Goal: Information Seeking & Learning: Learn about a topic

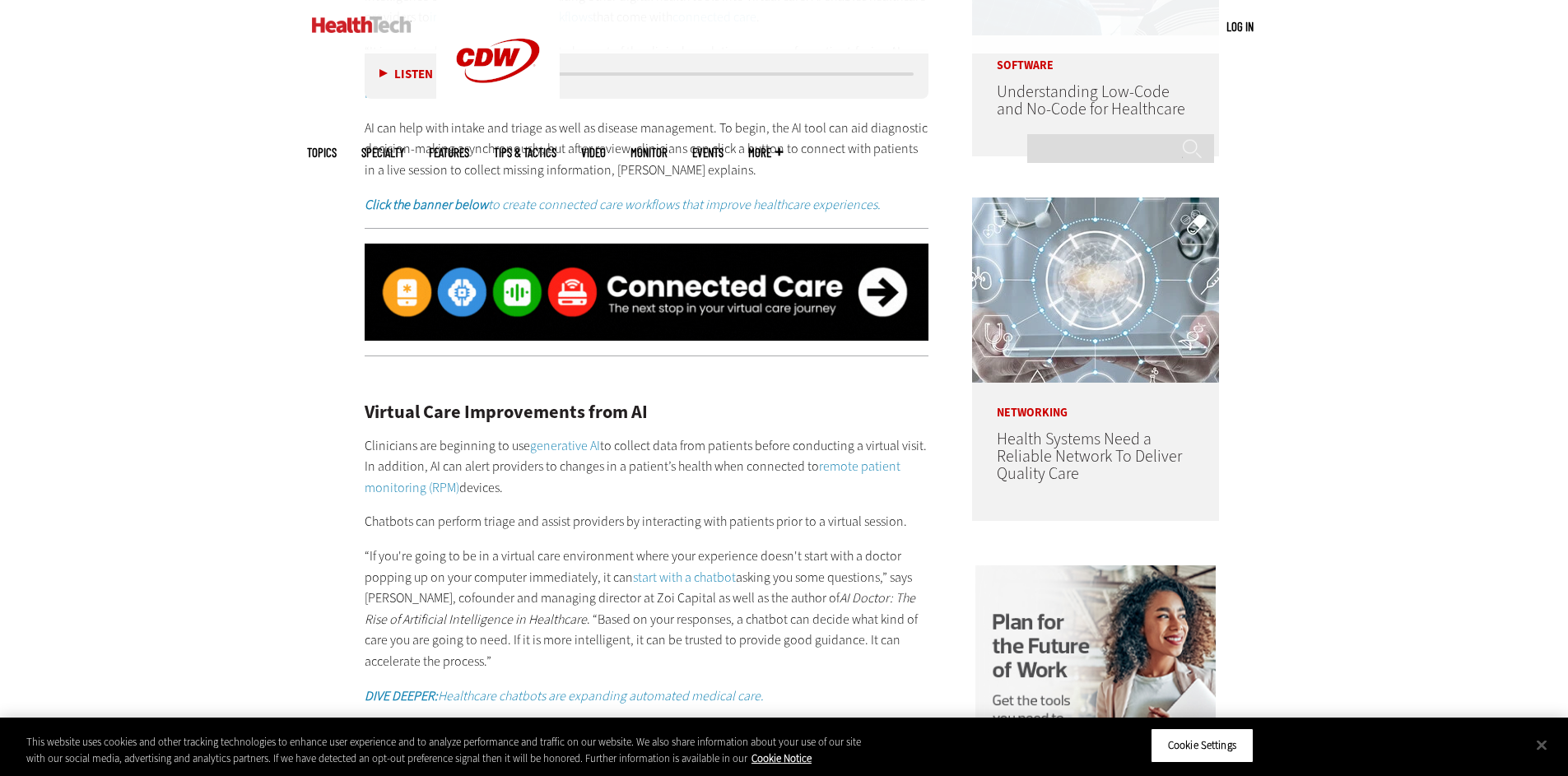
scroll to position [1235, 0]
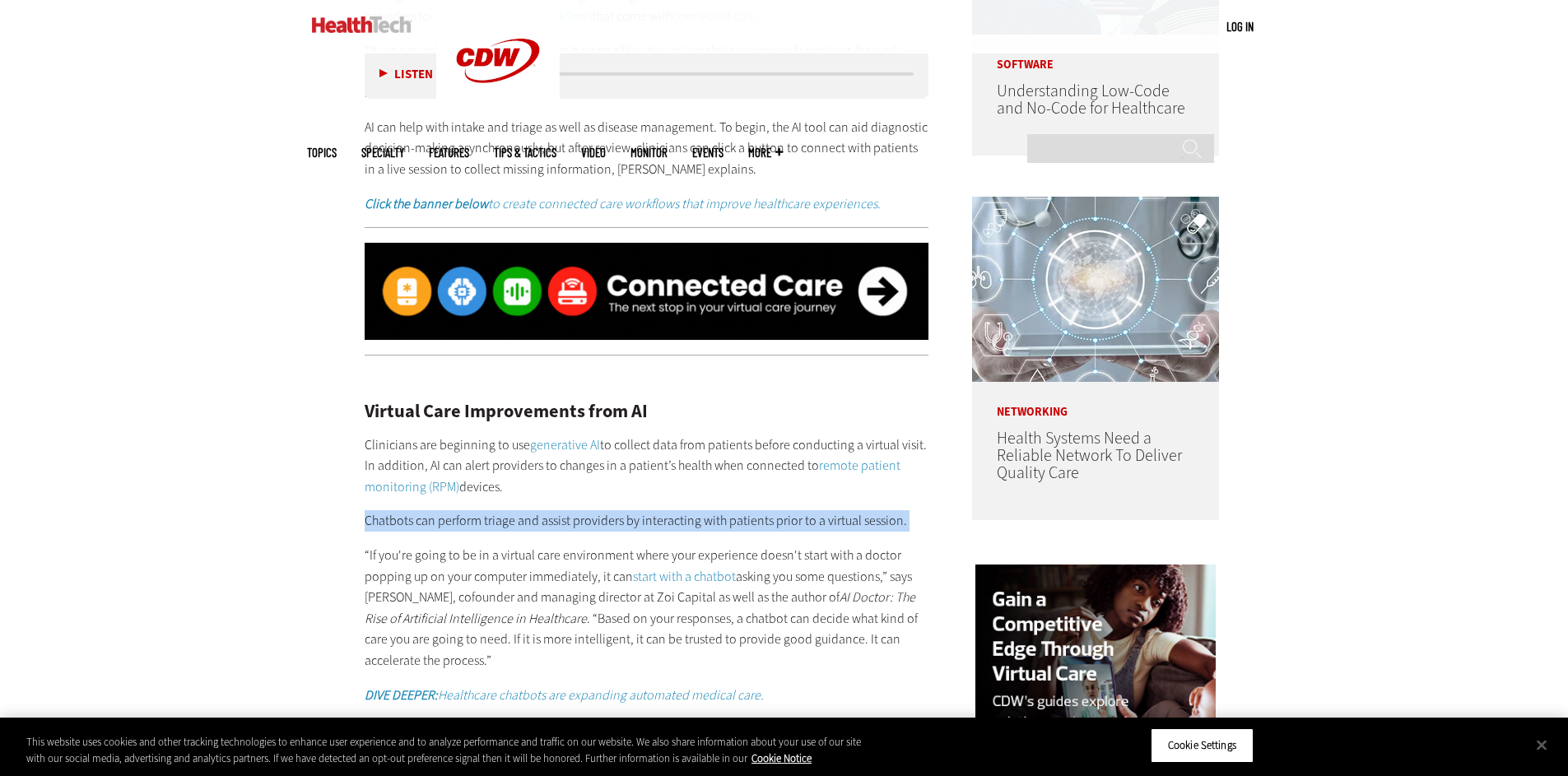
drag, startPoint x: 351, startPoint y: 513, endPoint x: 906, endPoint y: 537, distance: 555.5
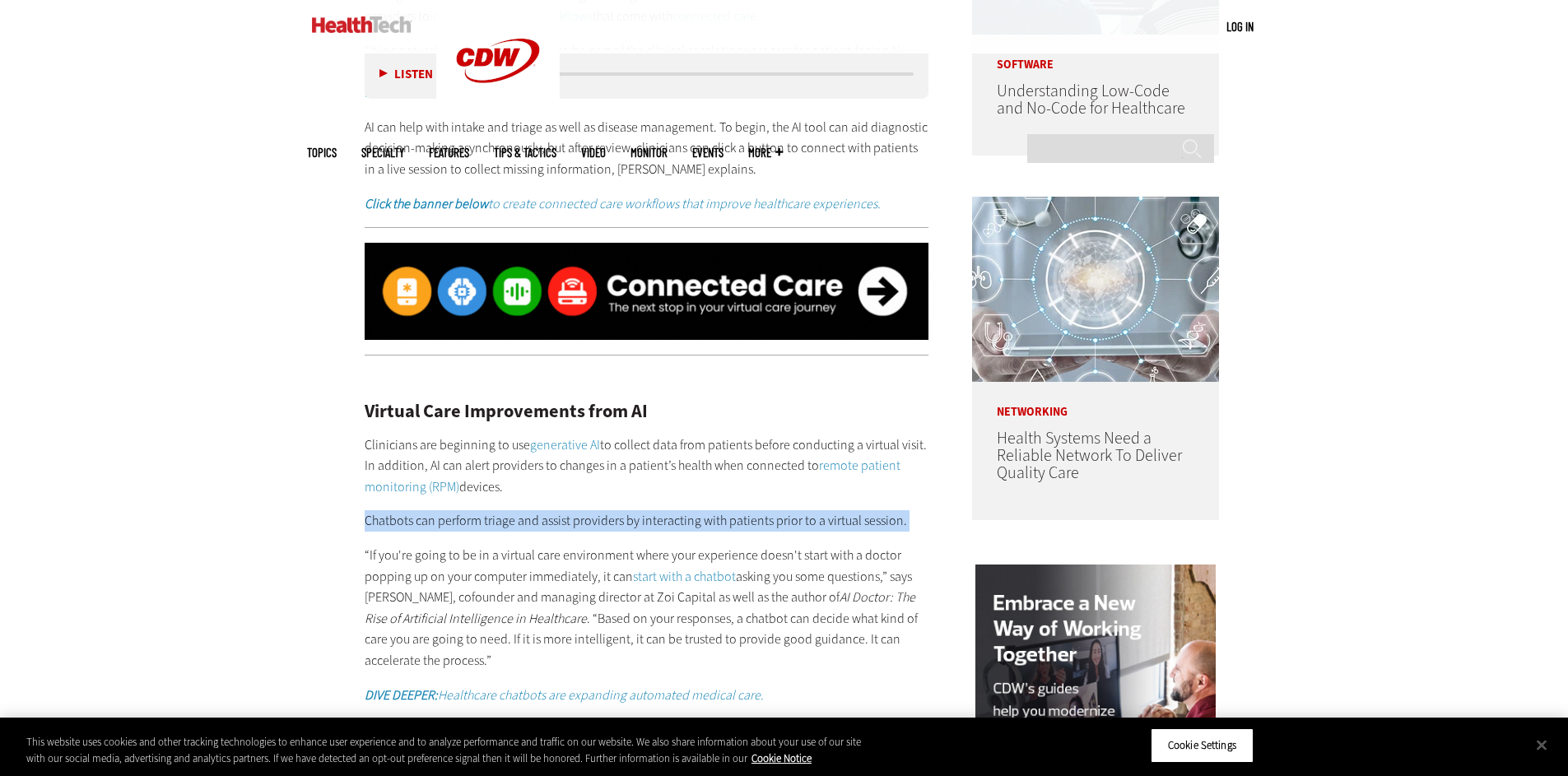
copy div "Chatbots can perform triage and assist providers by interacting with patients p…"
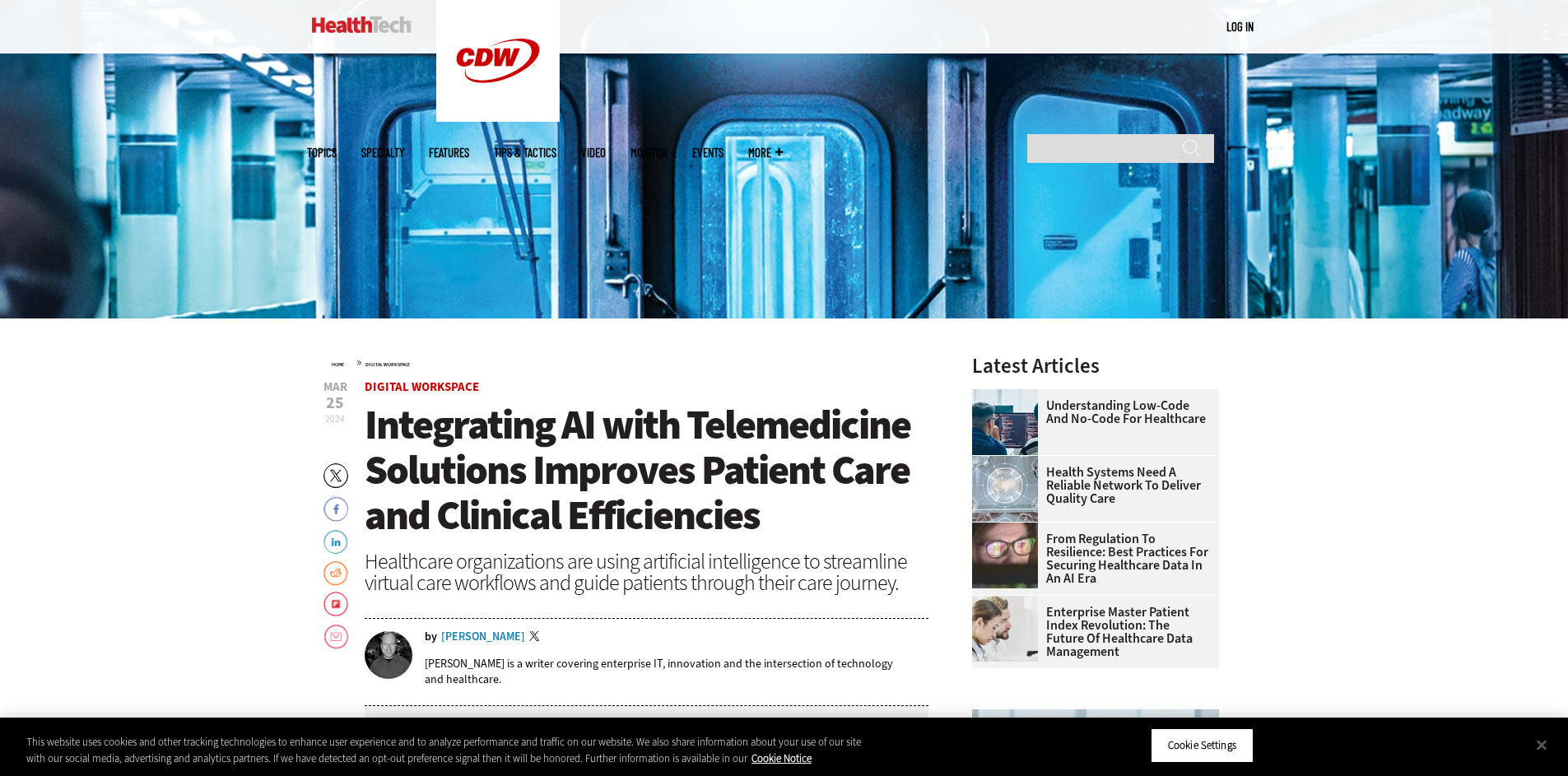
scroll to position [559, 0]
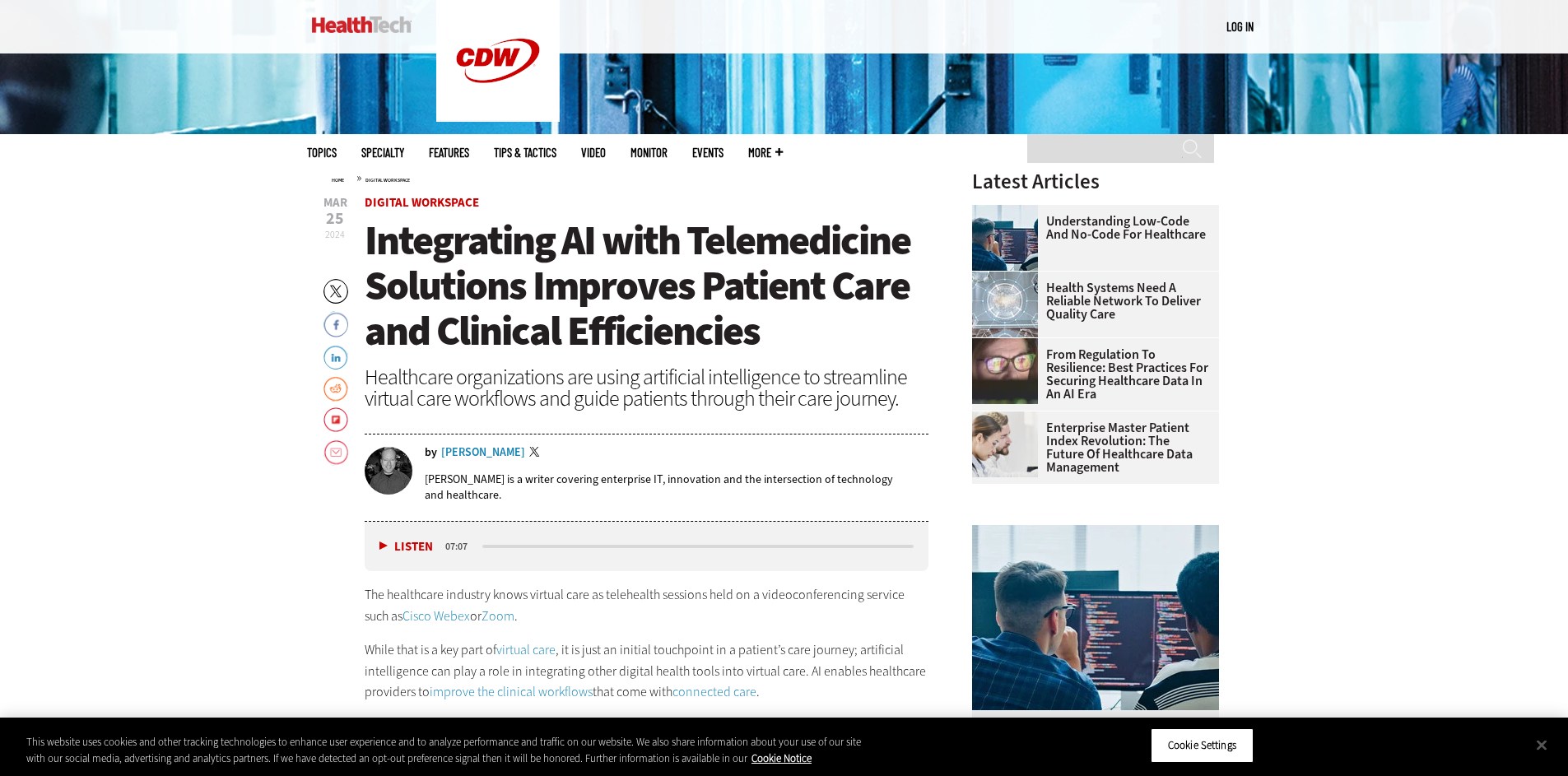
click at [447, 483] on p "[PERSON_NAME] is a writer covering enterprise IT, innovation and the intersecti…" at bounding box center [676, 487] width 504 height 32
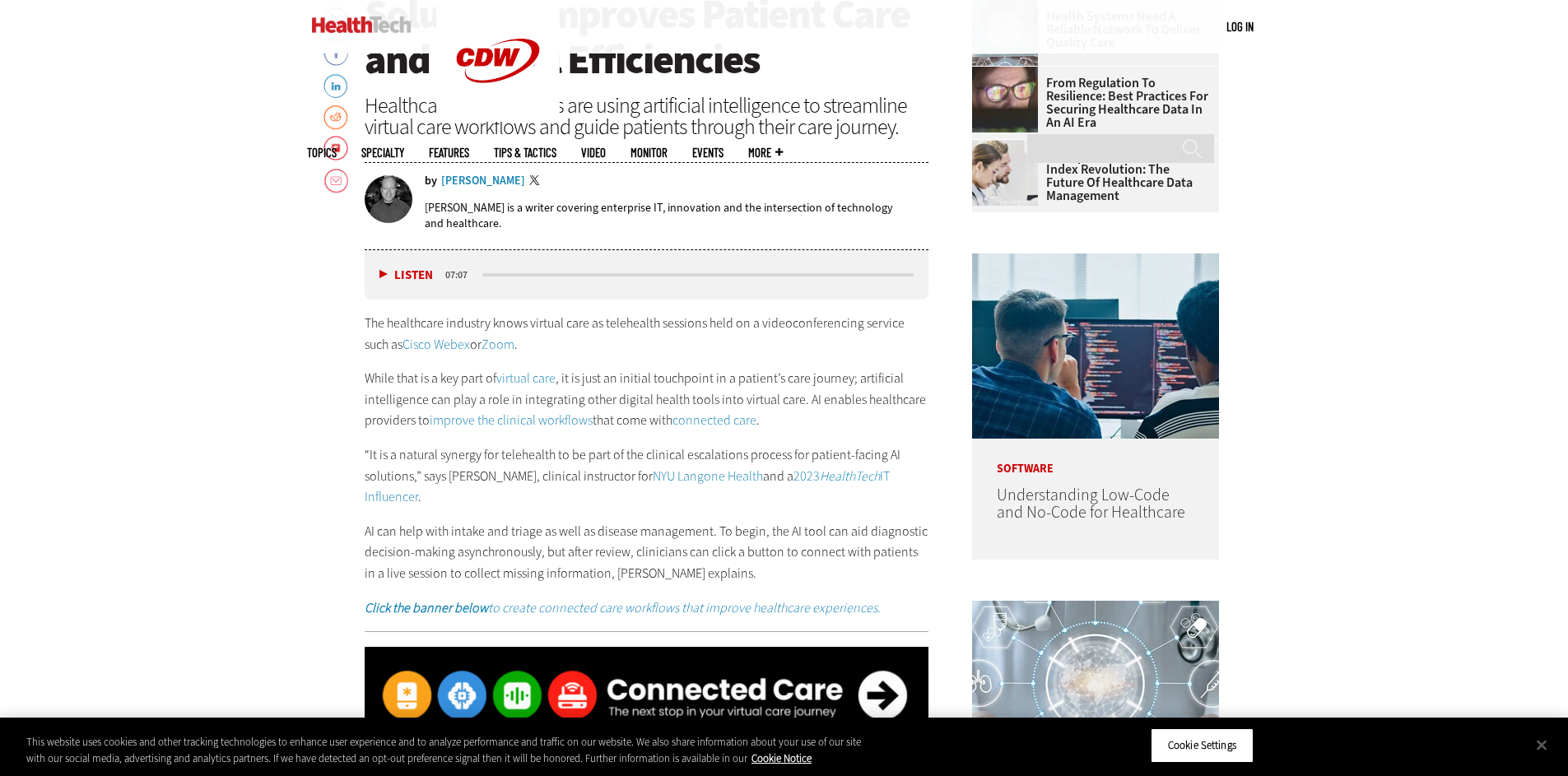
scroll to position [549, 0]
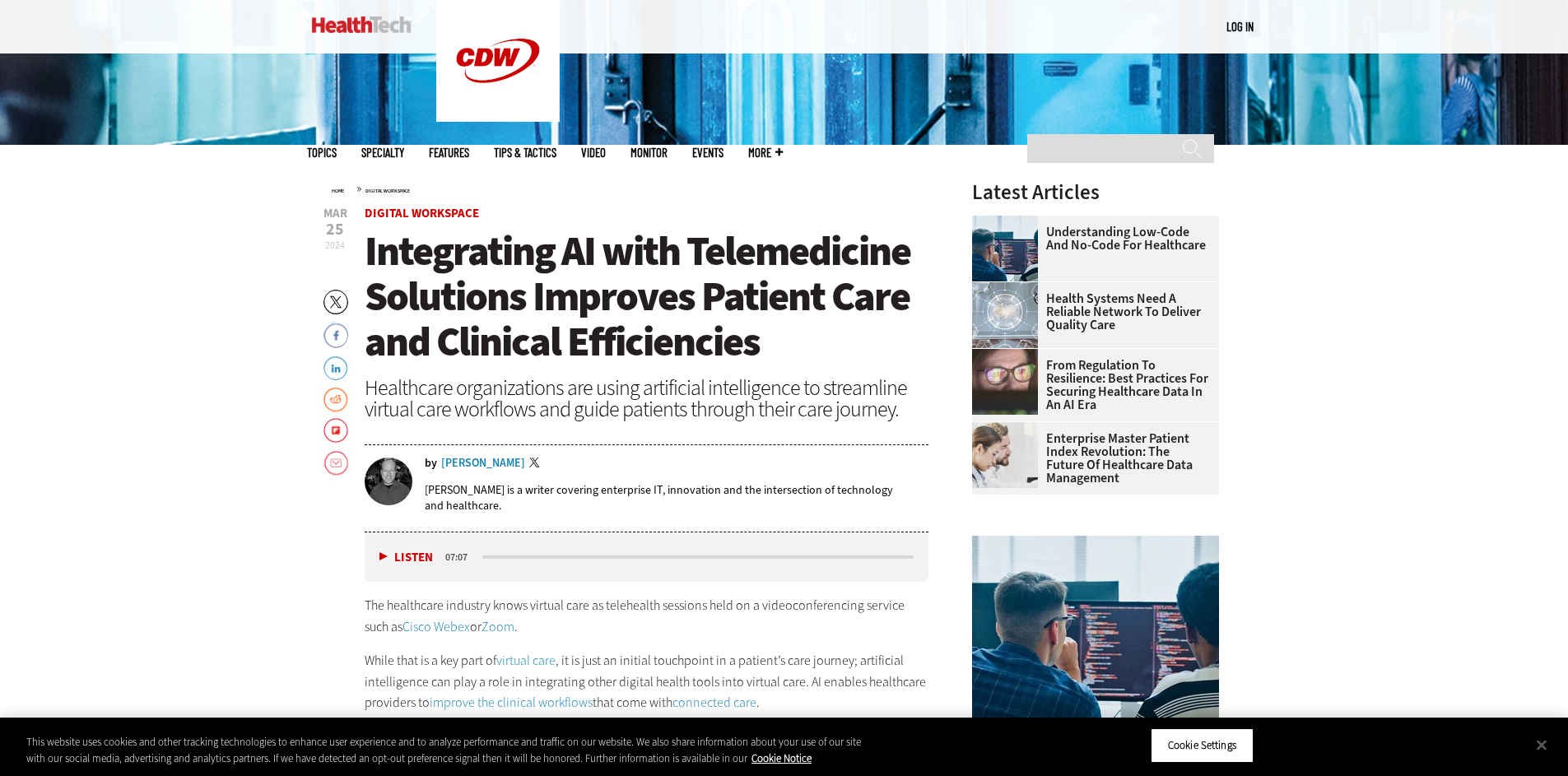
drag, startPoint x: 435, startPoint y: 461, endPoint x: 525, endPoint y: 465, distance: 90.1
click at [525, 465] on div "by [PERSON_NAME] Twitter" at bounding box center [676, 465] width 504 height 14
copy div "[PERSON_NAME]"
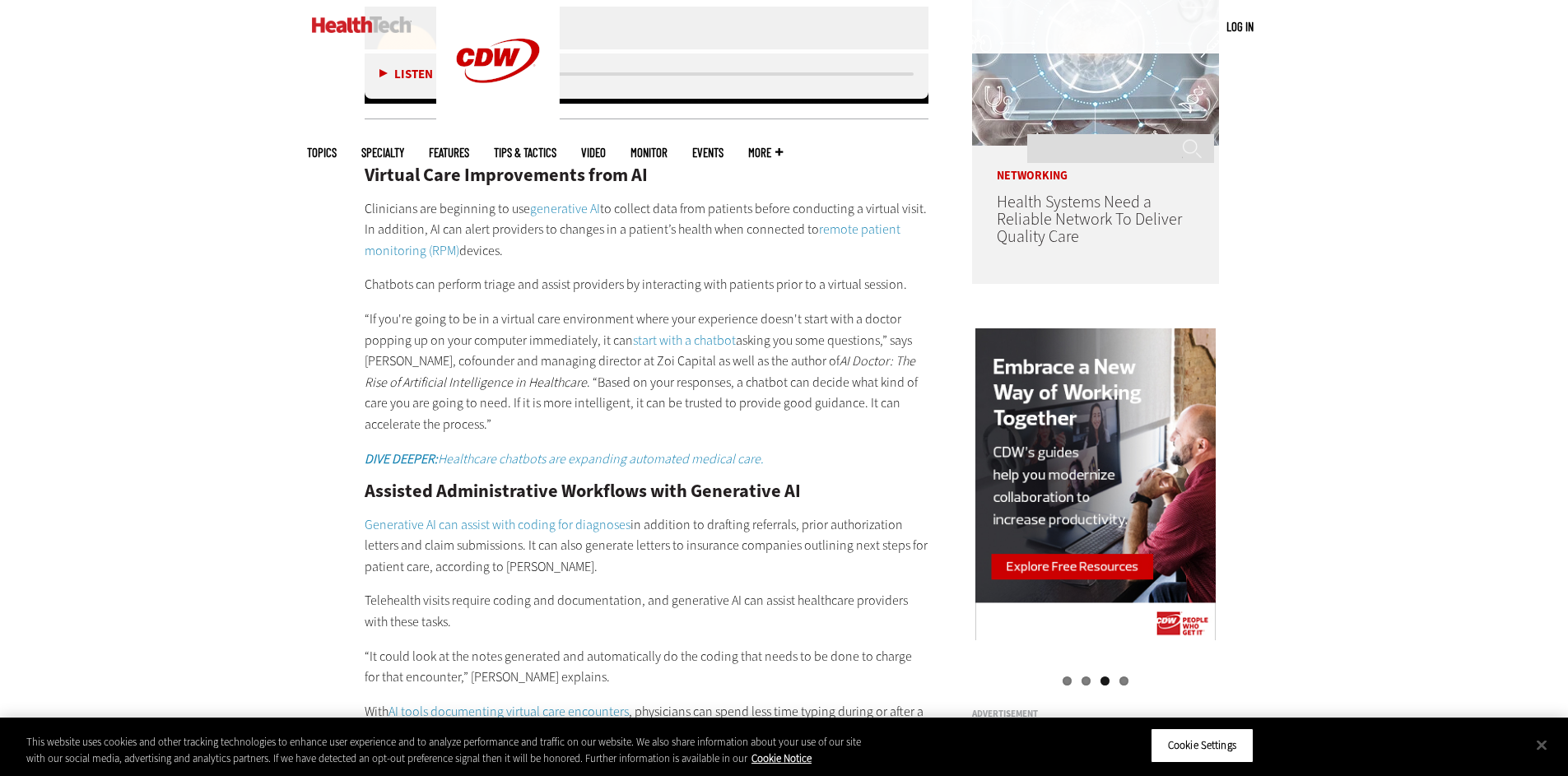
scroll to position [1473, 0]
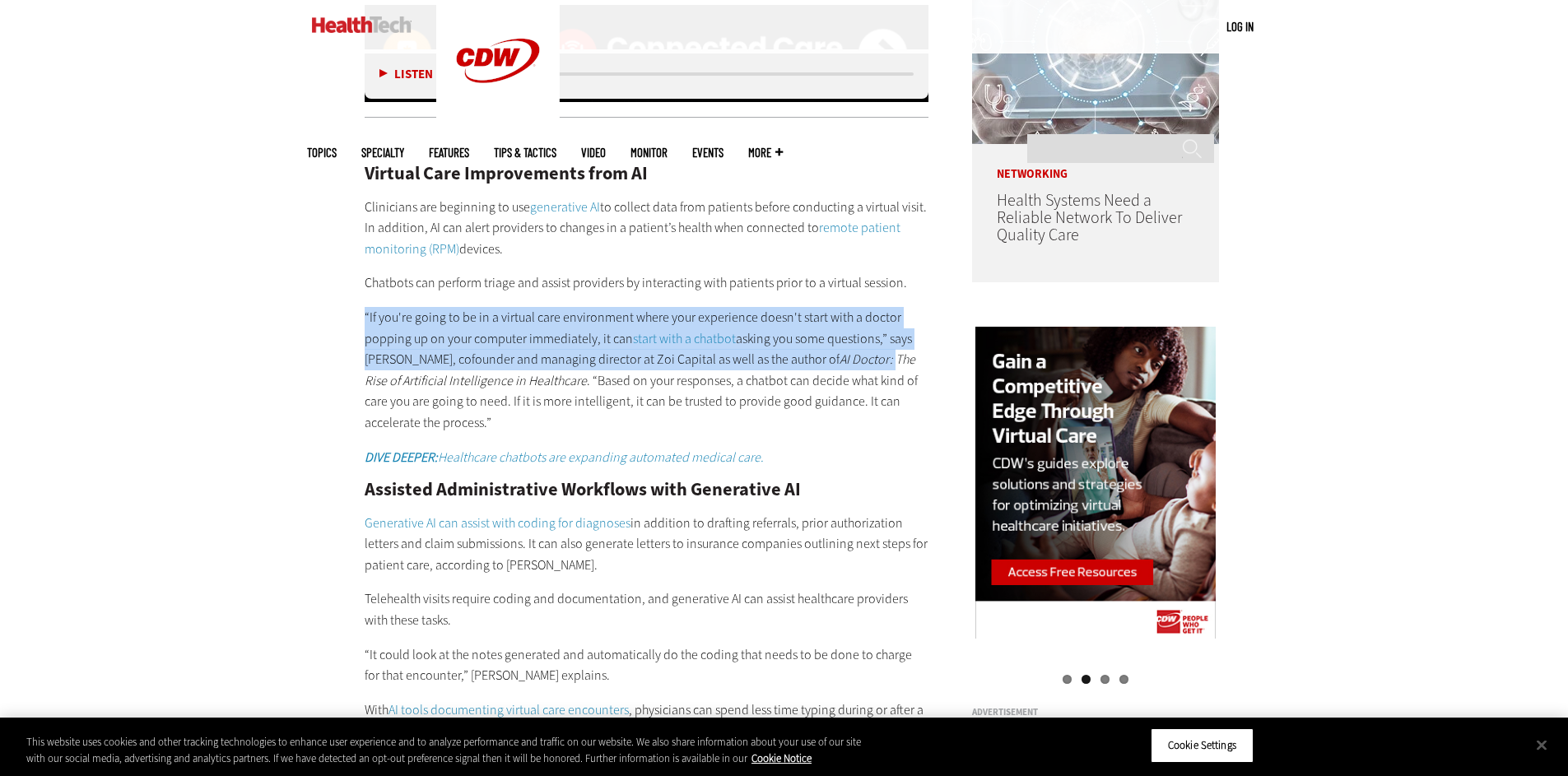
drag, startPoint x: 359, startPoint y: 310, endPoint x: 891, endPoint y: 363, distance: 534.6
copy p "“If you're going to be in a virtual care environment where your experience does…"
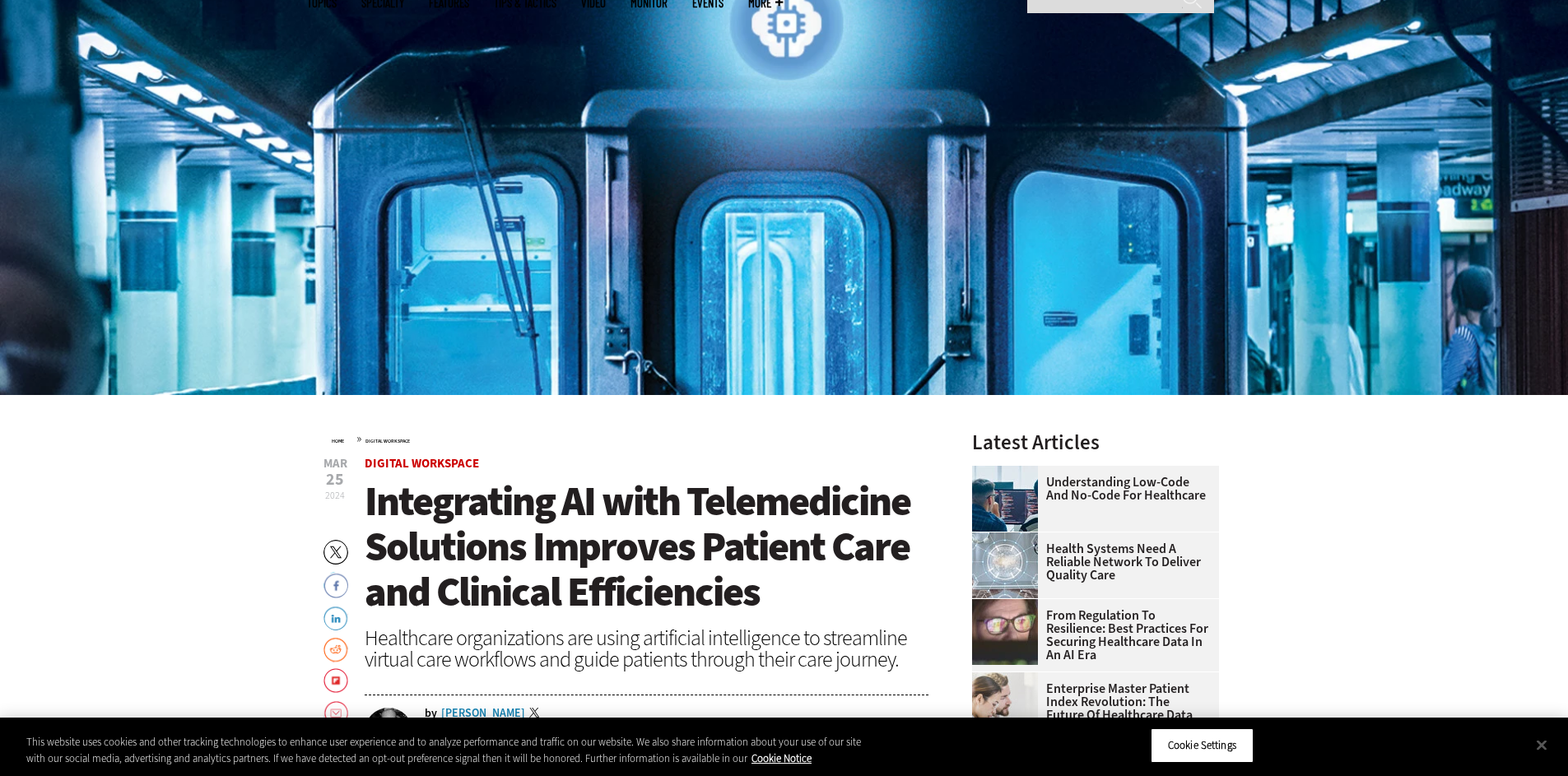
scroll to position [553, 0]
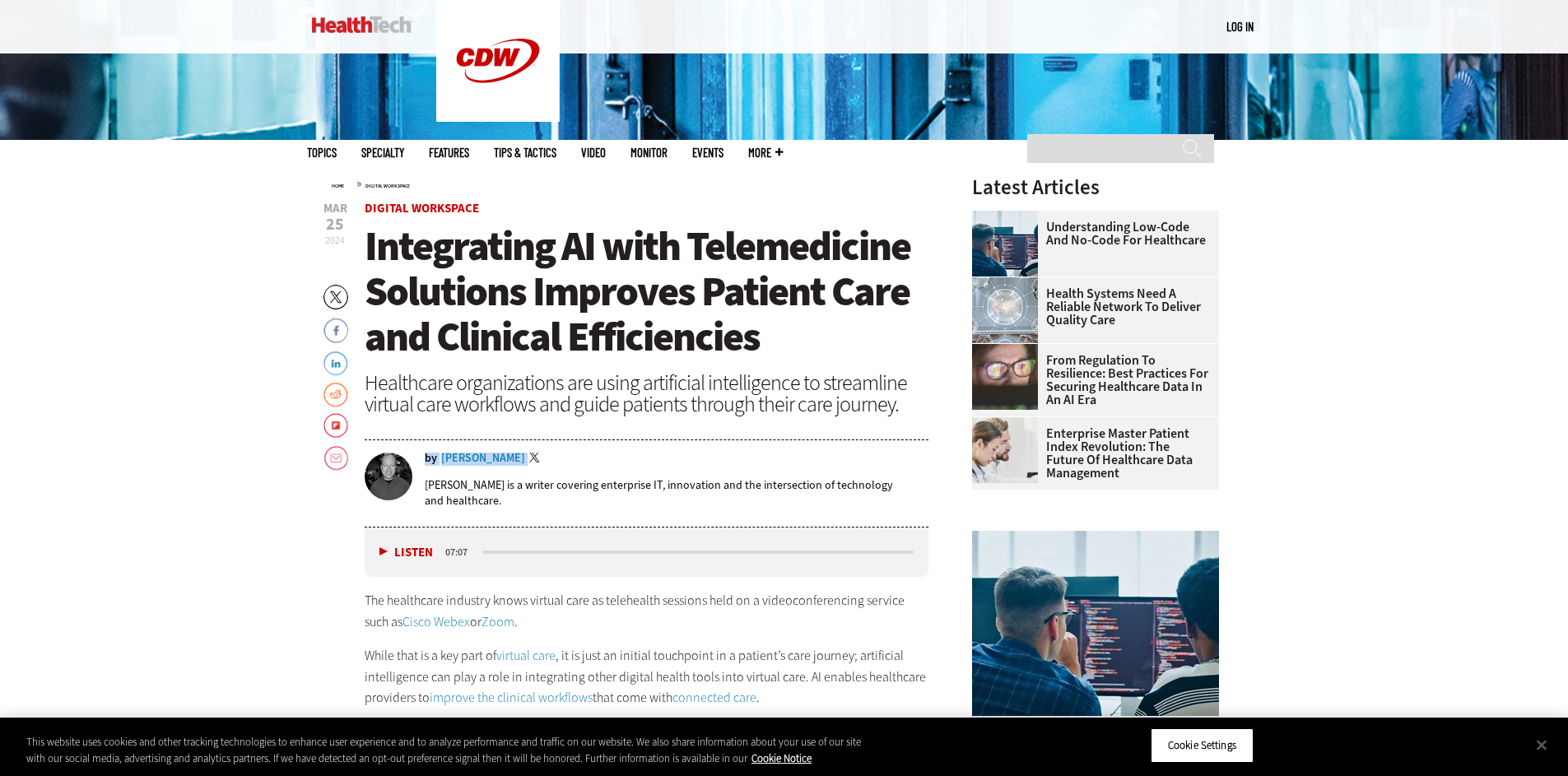
drag, startPoint x: 437, startPoint y: 458, endPoint x: 531, endPoint y: 458, distance: 94.0
click at [531, 458] on div "by [PERSON_NAME] Twitter" at bounding box center [676, 459] width 504 height 14
copy div "by [PERSON_NAME]"
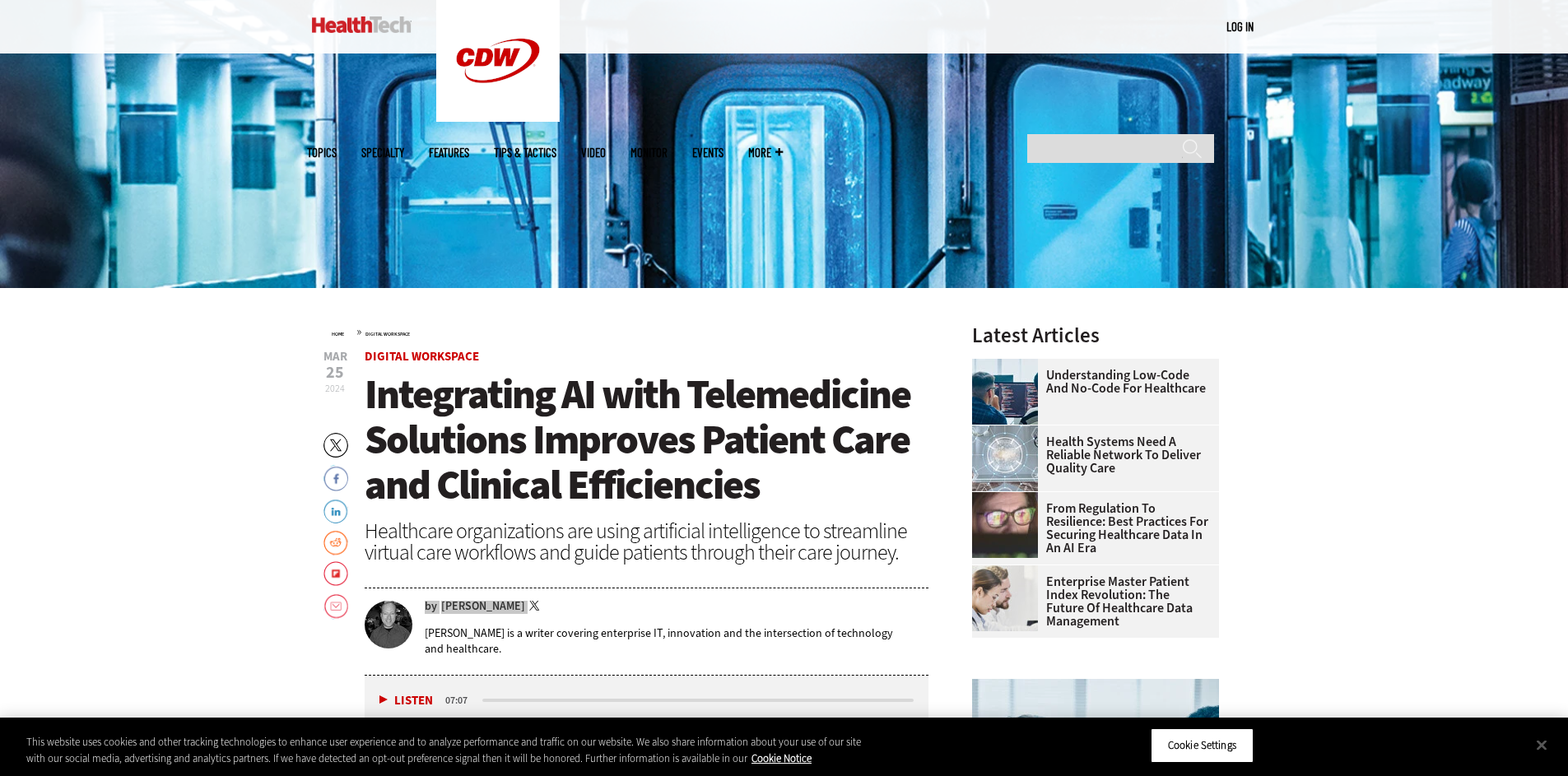
scroll to position [0, 0]
